Goal: Information Seeking & Learning: Check status

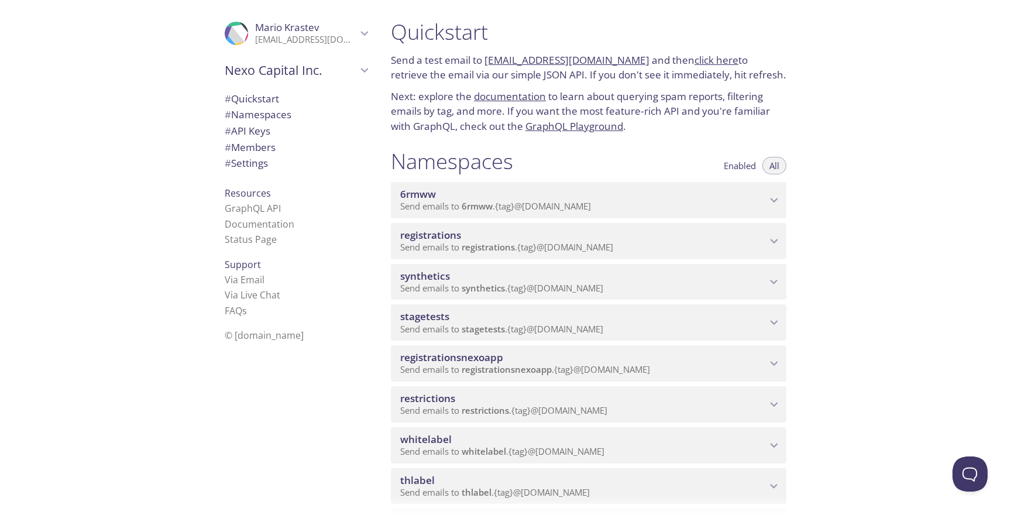
click at [539, 277] on span "synthetics" at bounding box center [583, 276] width 366 height 13
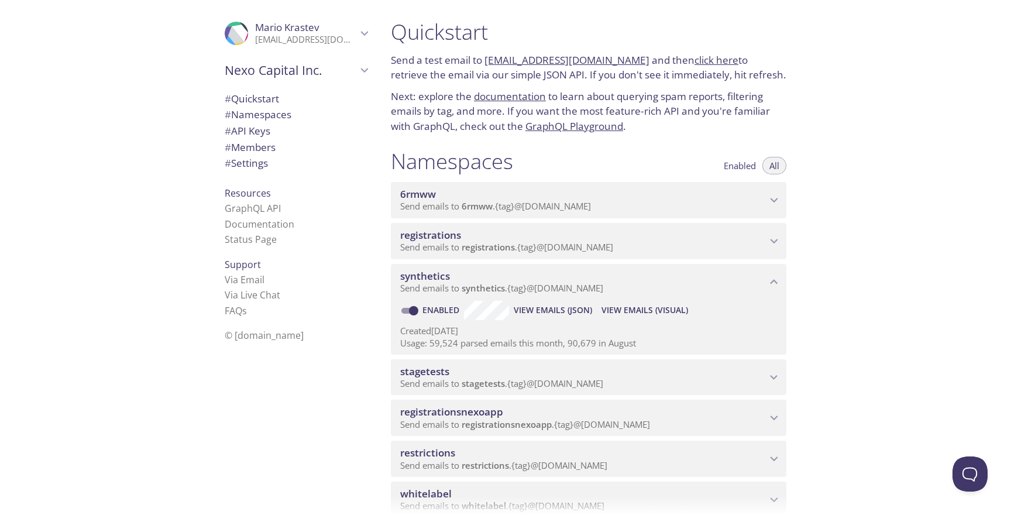
click at [644, 314] on span "View Emails (Visual)" at bounding box center [644, 310] width 87 height 14
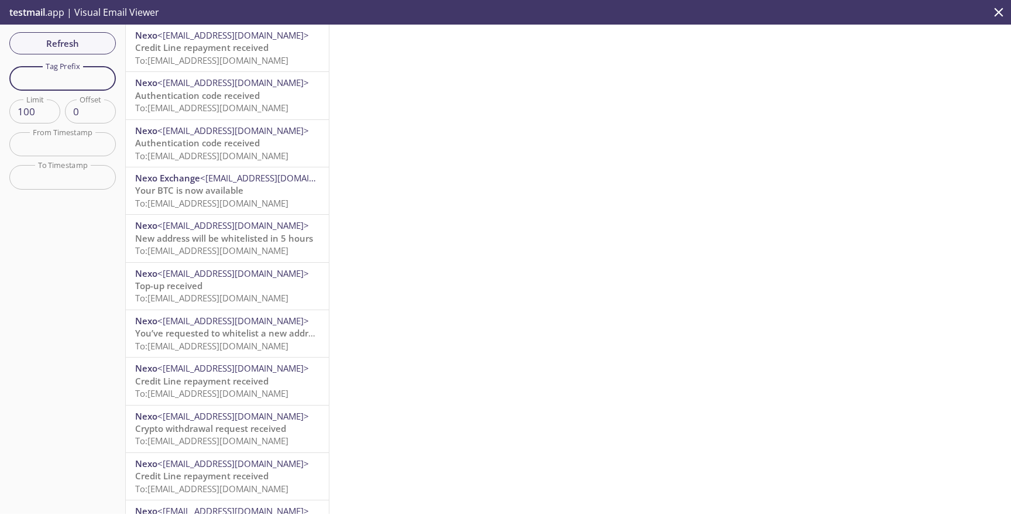
click at [84, 80] on input "text" at bounding box center [62, 78] width 106 height 24
paste input "test-user-28andr"
type input "test-user-28andr"
click at [82, 41] on span "Refresh" at bounding box center [63, 43] width 88 height 15
click at [245, 58] on span "To: [EMAIL_ADDRESS][DOMAIN_NAME]" at bounding box center [211, 60] width 153 height 12
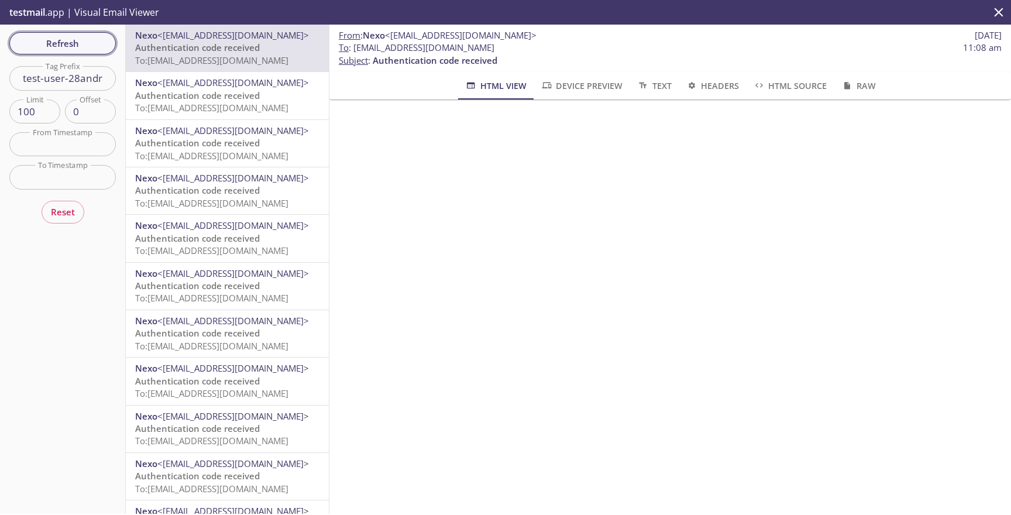
click at [112, 39] on button "Refresh" at bounding box center [62, 43] width 106 height 22
click at [112, 39] on div "Refresh Filters Tag Prefix test-user-28andr Tag Prefix Limit 100 Limit Offset 0…" at bounding box center [63, 269] width 126 height 489
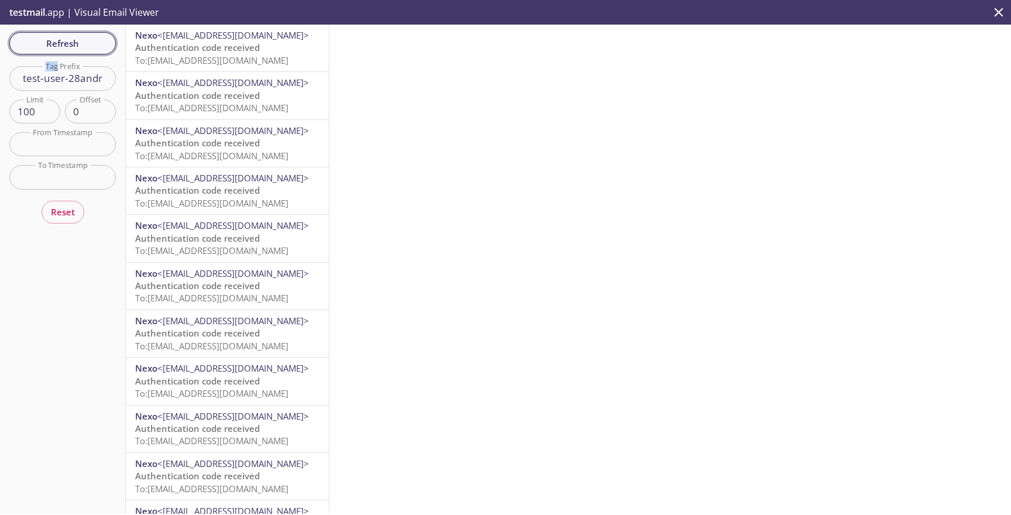
click at [87, 46] on span "Refresh" at bounding box center [63, 43] width 88 height 15
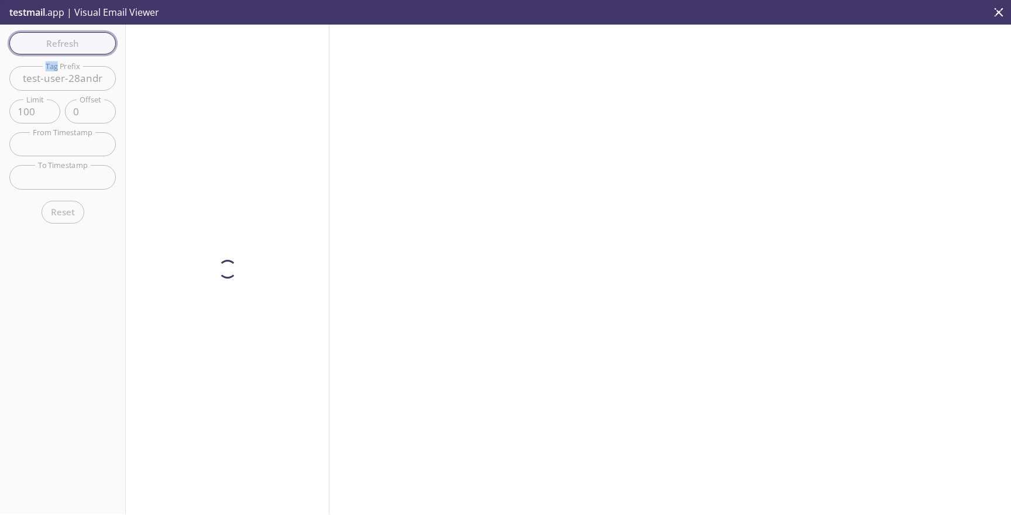
click at [87, 46] on div "Refresh Filters Tag Prefix test-user-28andr Tag Prefix Limit 100 Limit Offset 0…" at bounding box center [63, 269] width 126 height 489
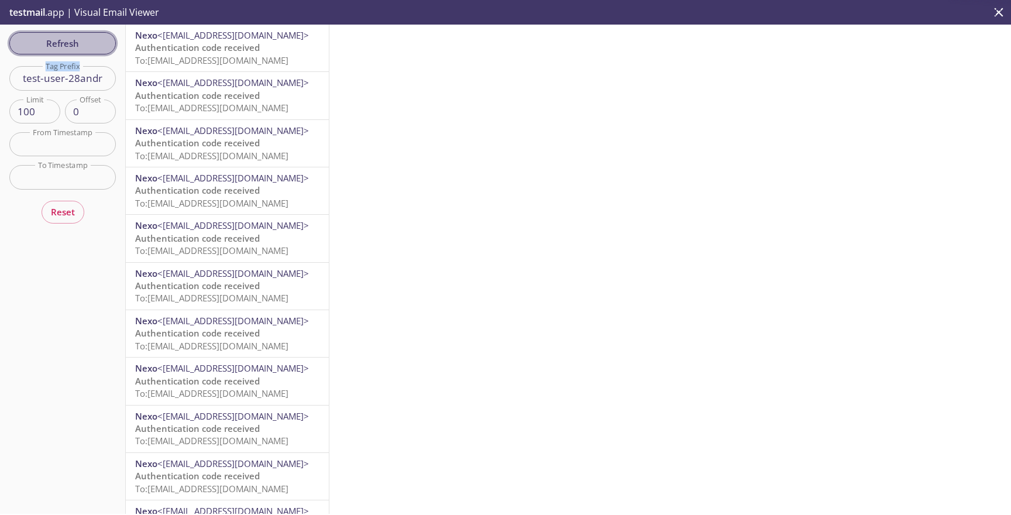
click at [115, 46] on button "Refresh" at bounding box center [62, 43] width 106 height 22
click at [173, 51] on span "Authentication code received" at bounding box center [197, 48] width 125 height 12
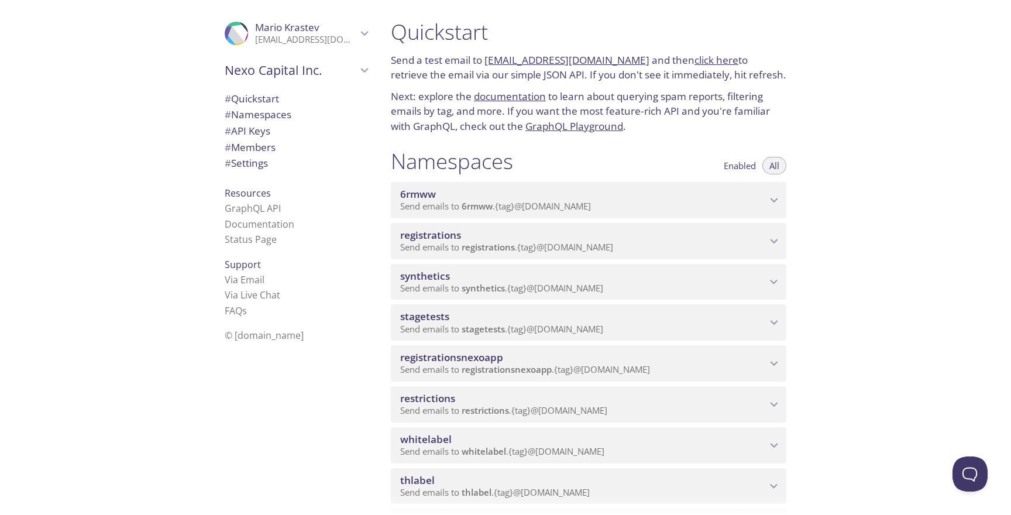
click at [559, 244] on span "Send emails to registrations . {tag} @inbox.testmail.app" at bounding box center [506, 247] width 213 height 12
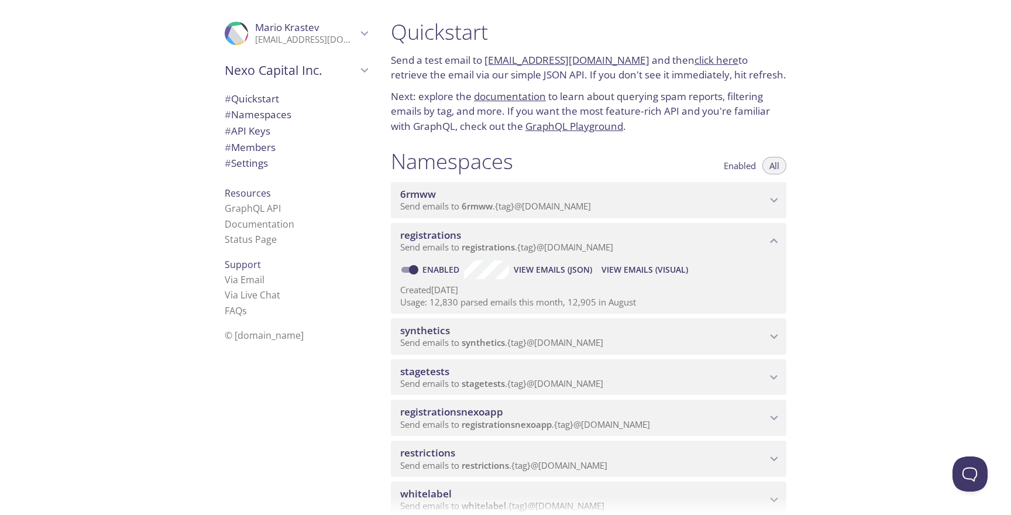
click at [612, 267] on span "View Emails (Visual)" at bounding box center [644, 270] width 87 height 14
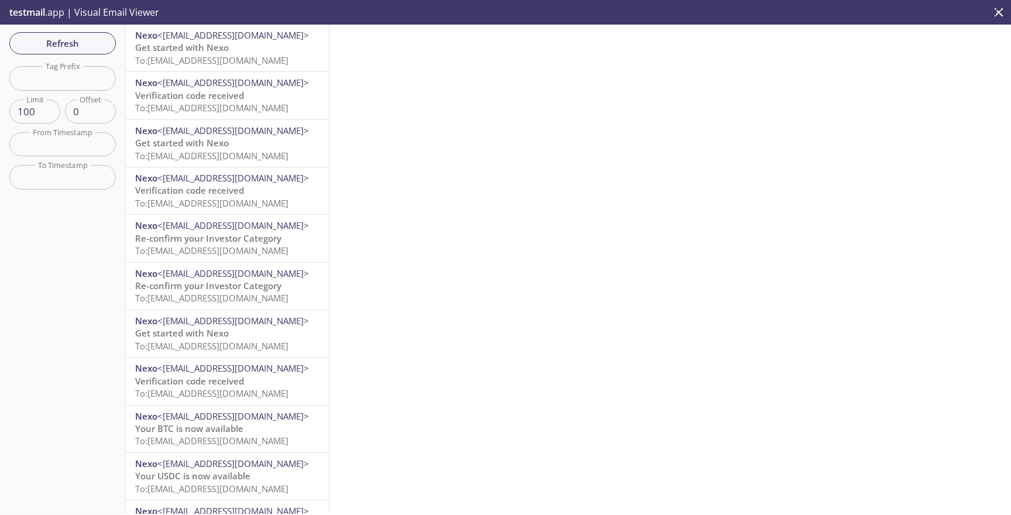
click at [71, 91] on div "Refresh Filters Tag Prefix Tag Prefix Limit 100 Limit Offset 0 Offset From Time…" at bounding box center [63, 269] width 126 height 489
click at [74, 81] on input "text" at bounding box center [62, 78] width 106 height 24
paste input "auto-62687970-synthetic-tests"
type input "auto-62687970-synthetic-tests"
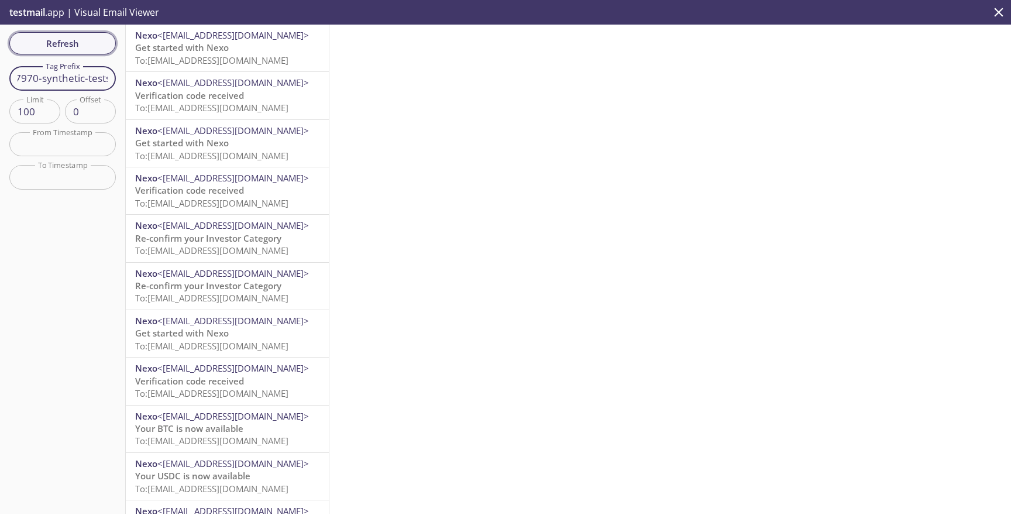
scroll to position [0, 0]
click at [85, 39] on span "Refresh" at bounding box center [63, 43] width 88 height 15
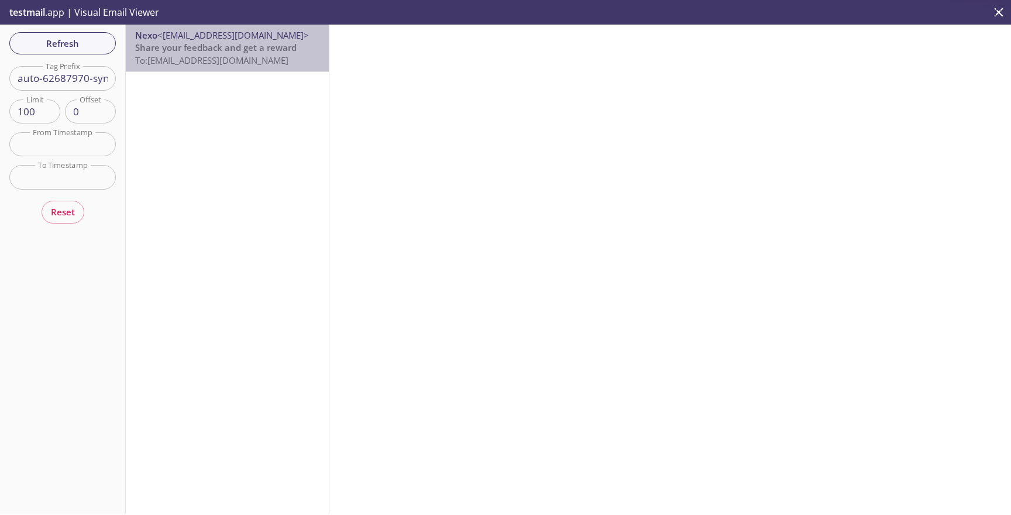
click at [175, 44] on span "Share your feedback and get a reward" at bounding box center [215, 48] width 161 height 12
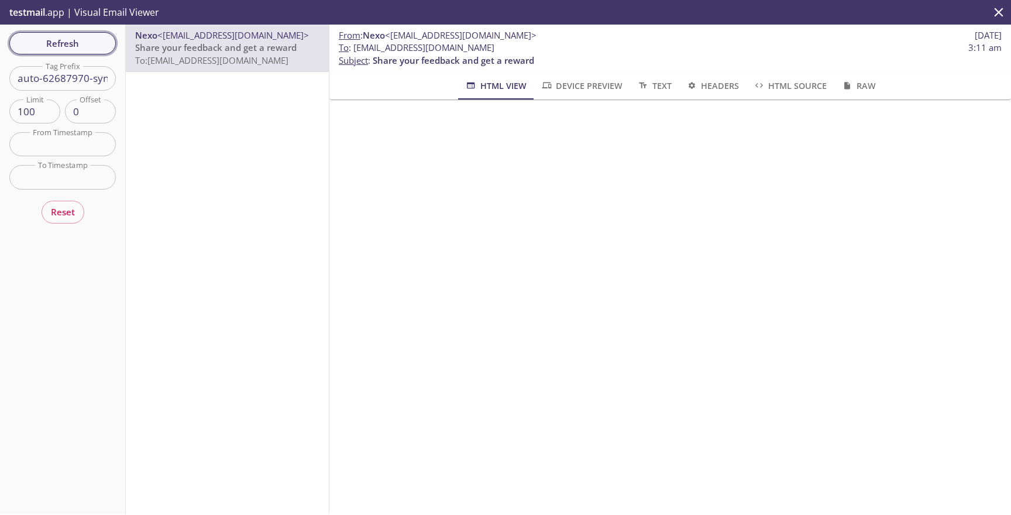
click at [68, 49] on span "Refresh" at bounding box center [63, 43] width 88 height 15
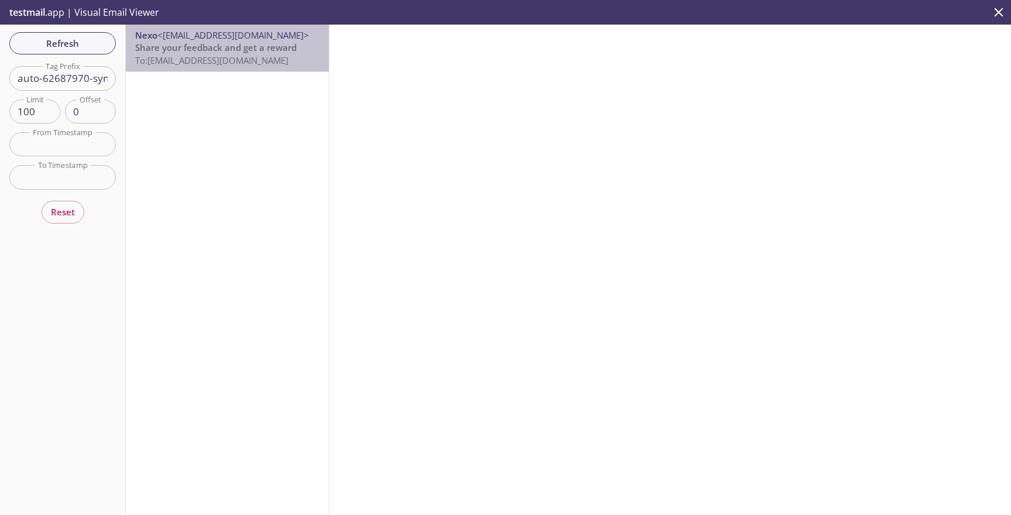
click at [205, 41] on span "<updates@nexo.com>" at bounding box center [233, 35] width 152 height 12
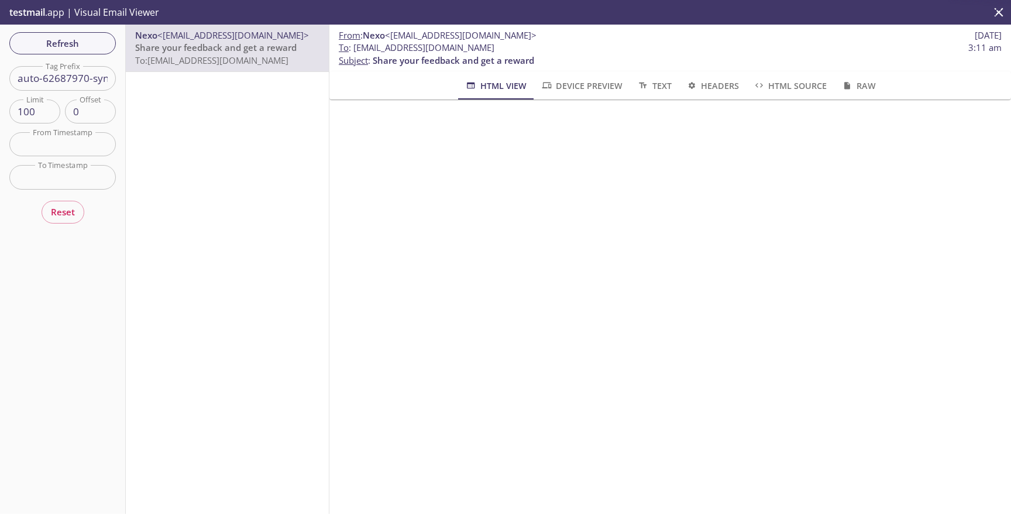
click at [93, 30] on div "Refresh Filters Tag Prefix auto-62687970-synthetic-tests Tag Prefix Limit 100 L…" at bounding box center [63, 269] width 126 height 489
click at [89, 39] on span "Refresh" at bounding box center [63, 43] width 88 height 15
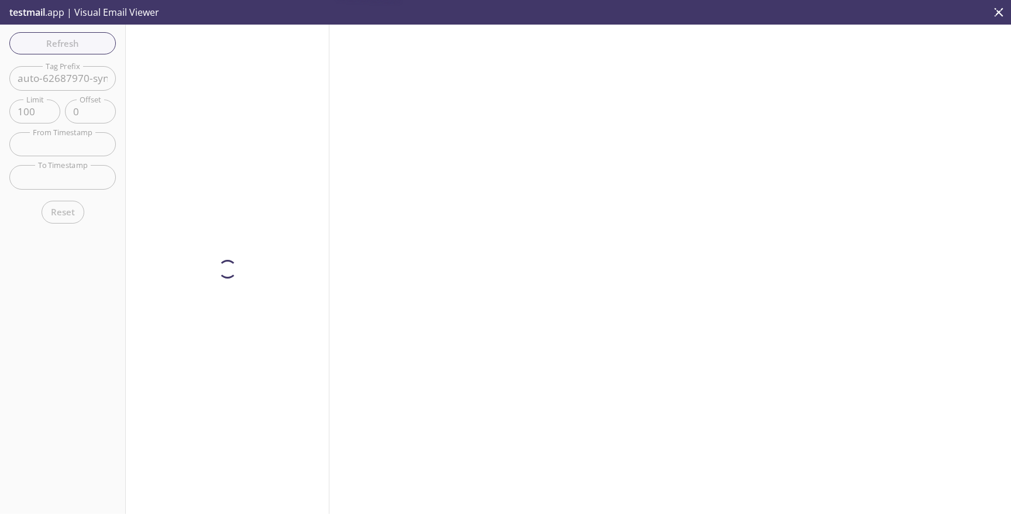
click at [196, 59] on div at bounding box center [228, 269] width 204 height 489
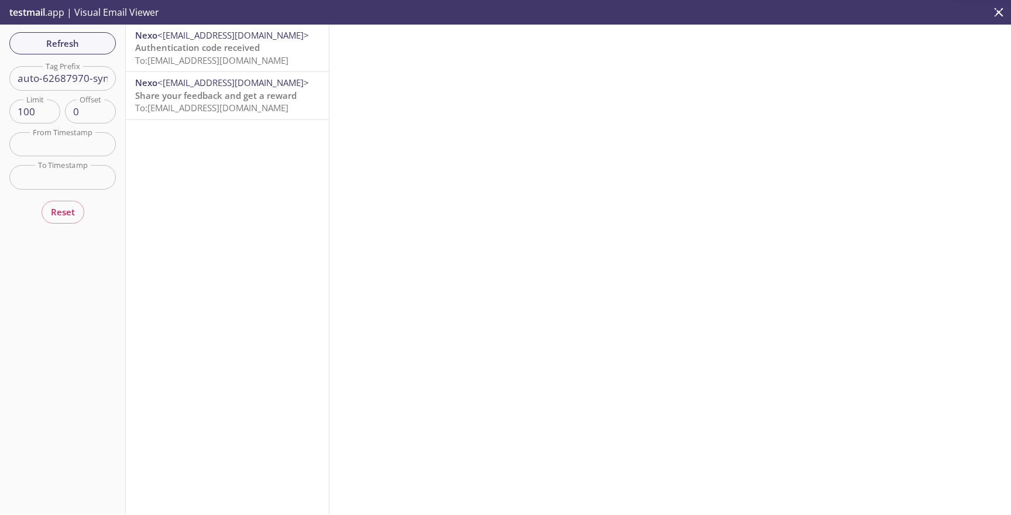
click at [207, 50] on span "Authentication code received" at bounding box center [197, 48] width 125 height 12
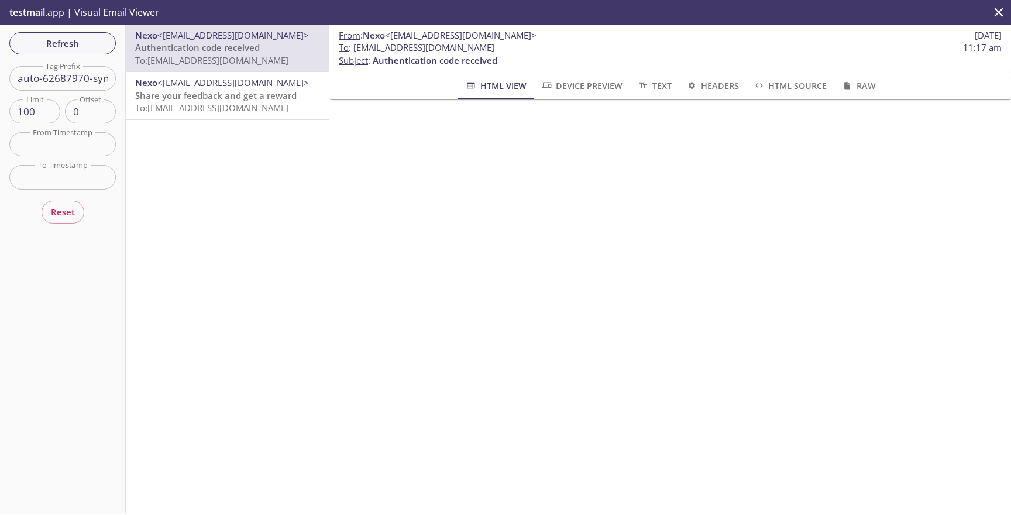
drag, startPoint x: 354, startPoint y: 50, endPoint x: 621, endPoint y: 49, distance: 267.3
click at [621, 49] on span "To : registrations.auto-62687970-synthetic-tests@inbox.testmail.app 11:17 am" at bounding box center [670, 48] width 663 height 12
copy span "registrations.auto-62687970-synthetic-tests@inbox.testmail.app"
click at [89, 47] on span "Refresh" at bounding box center [63, 43] width 88 height 15
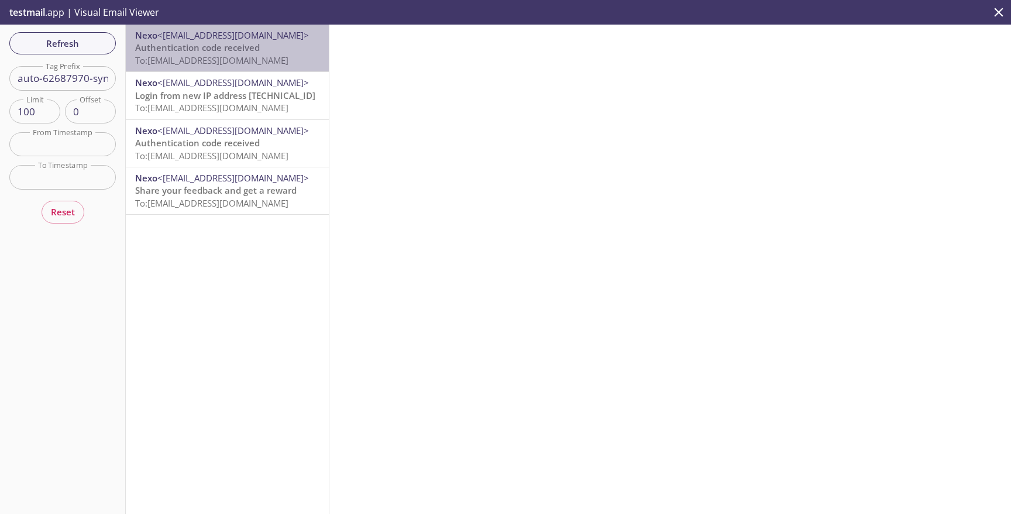
click at [288, 61] on span "To: registrations.auto-62687970-synthetic-tests@inbox.testmail.app" at bounding box center [211, 60] width 153 height 12
